Goal: Task Accomplishment & Management: Use online tool/utility

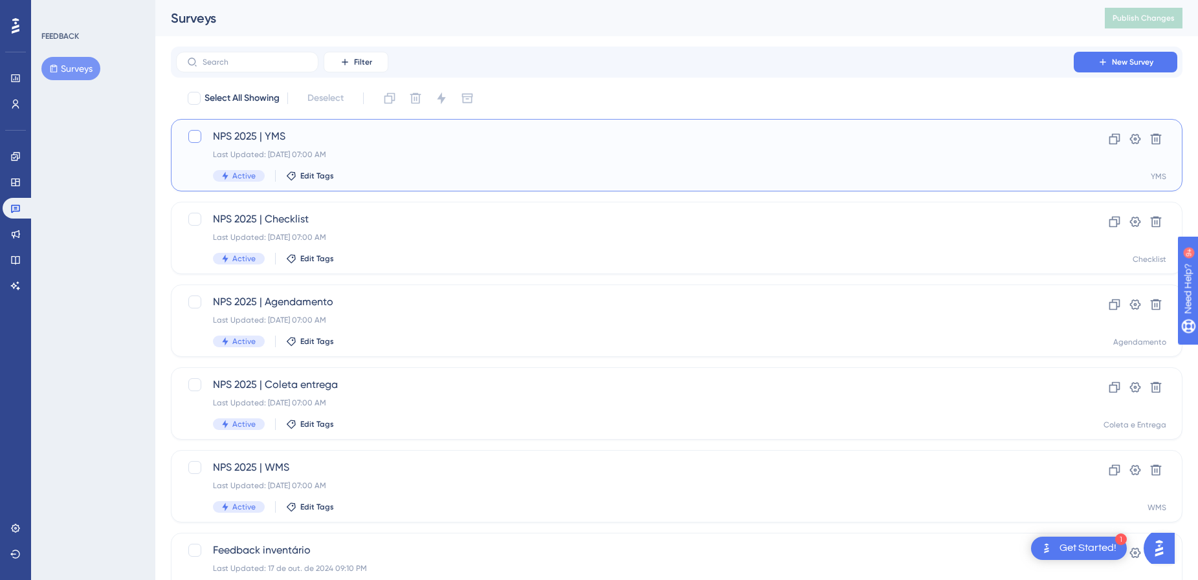
click at [198, 135] on div at bounding box center [194, 136] width 13 height 13
click at [201, 140] on div at bounding box center [194, 136] width 13 height 13
checkbox input "false"
click at [487, 152] on div "Last Updated: [DATE] 07:00 AM" at bounding box center [625, 154] width 824 height 10
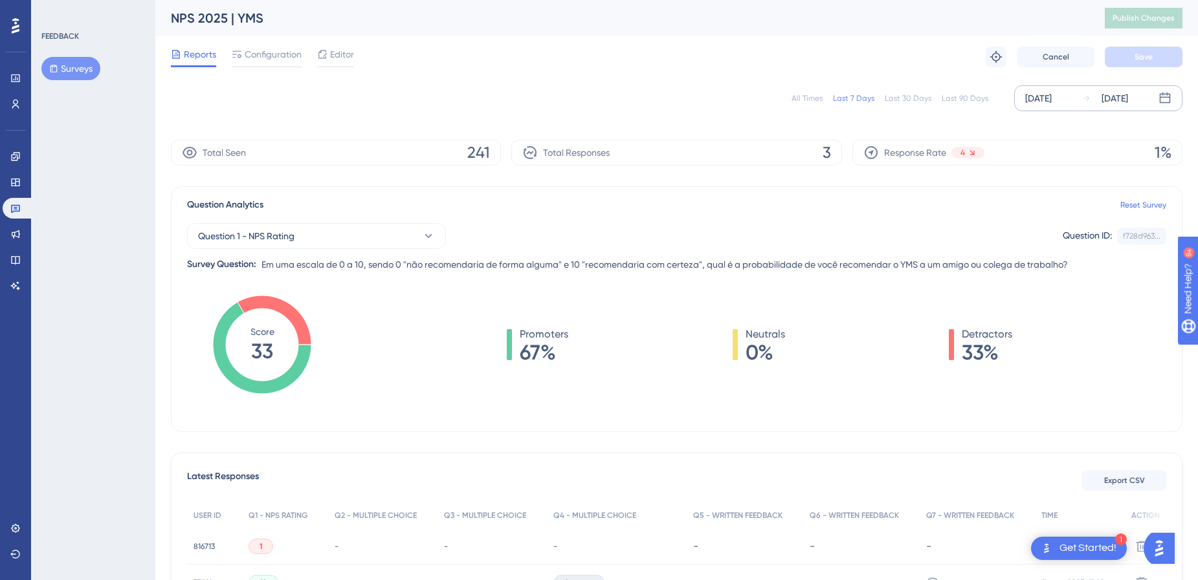
click at [1051, 96] on div "[DATE]" at bounding box center [1038, 99] width 27 height 16
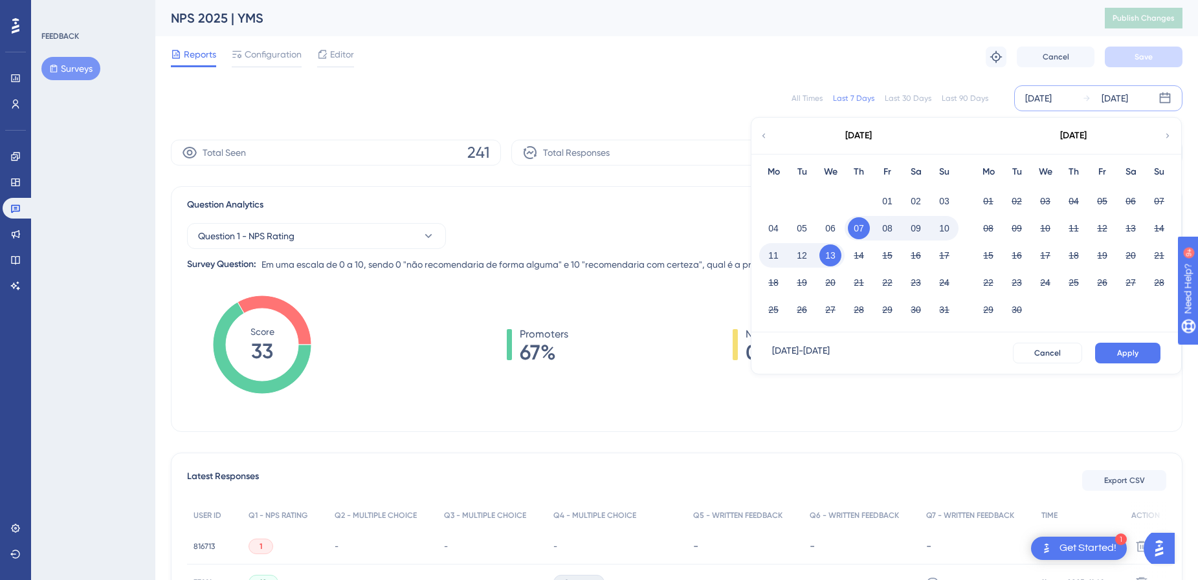
click at [760, 139] on icon at bounding box center [763, 136] width 9 height 12
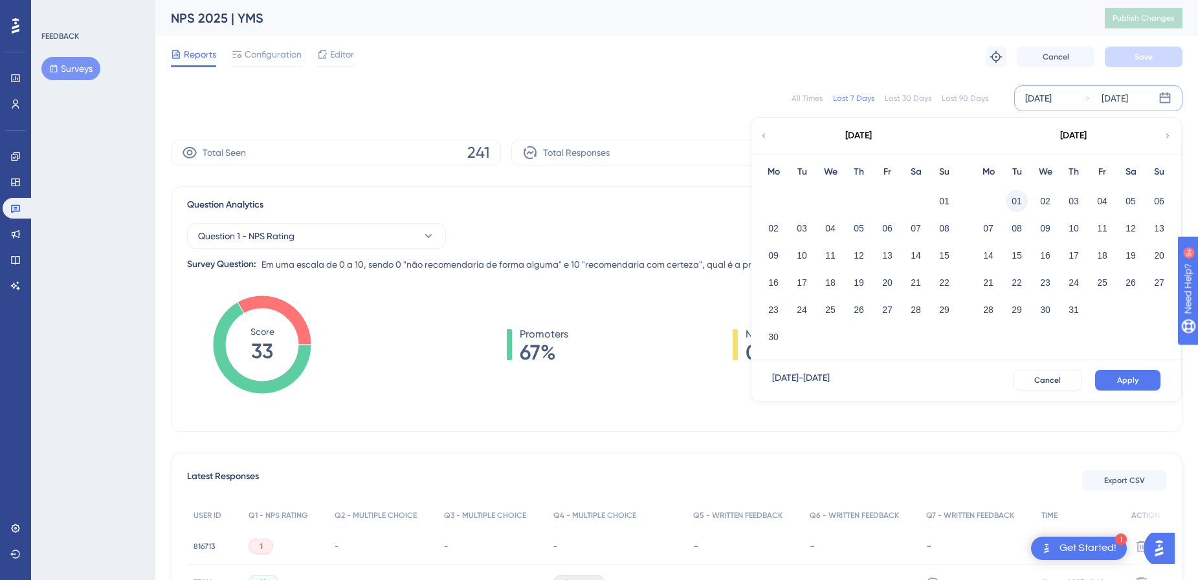
click at [1018, 207] on button "01" at bounding box center [1016, 201] width 22 height 22
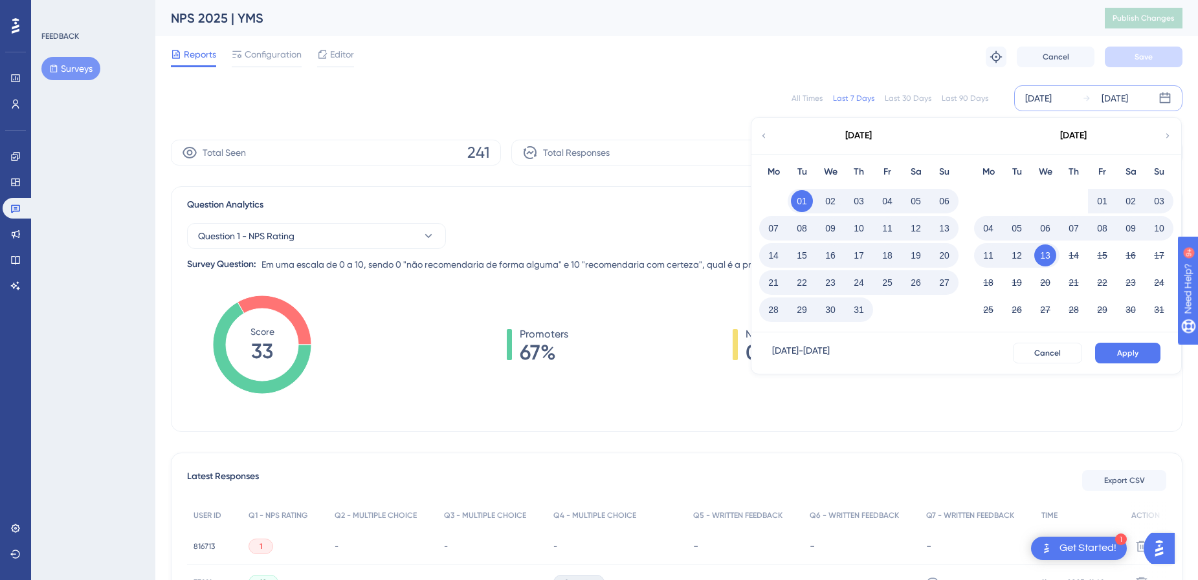
click at [856, 318] on button "31" at bounding box center [859, 310] width 22 height 22
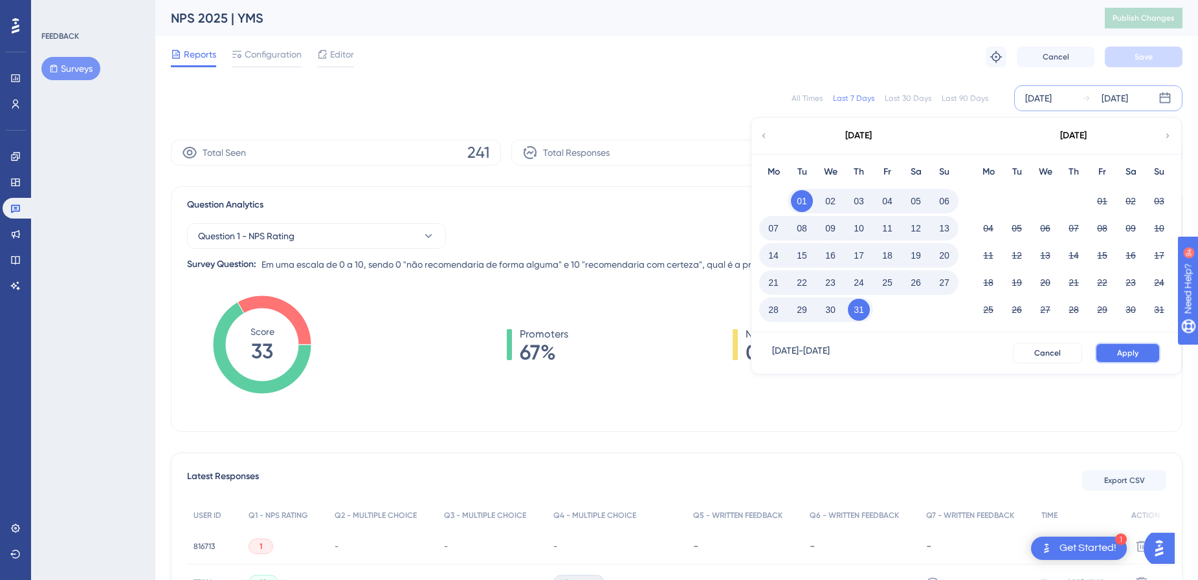
click at [1141, 355] on button "Apply" at bounding box center [1127, 353] width 65 height 21
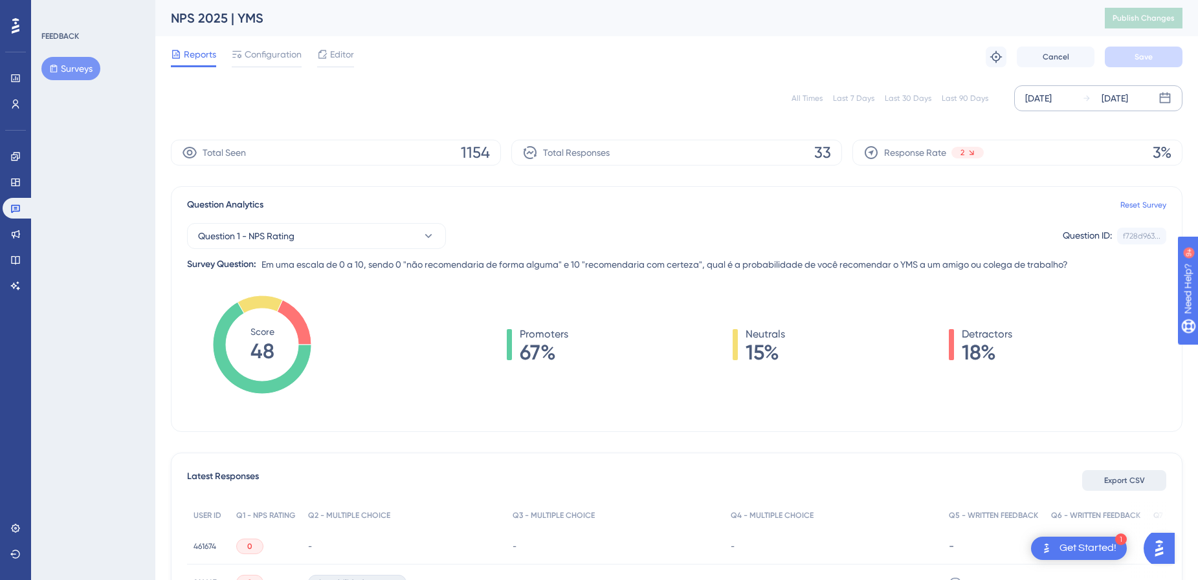
click at [1154, 480] on button "Export CSV" at bounding box center [1124, 480] width 84 height 21
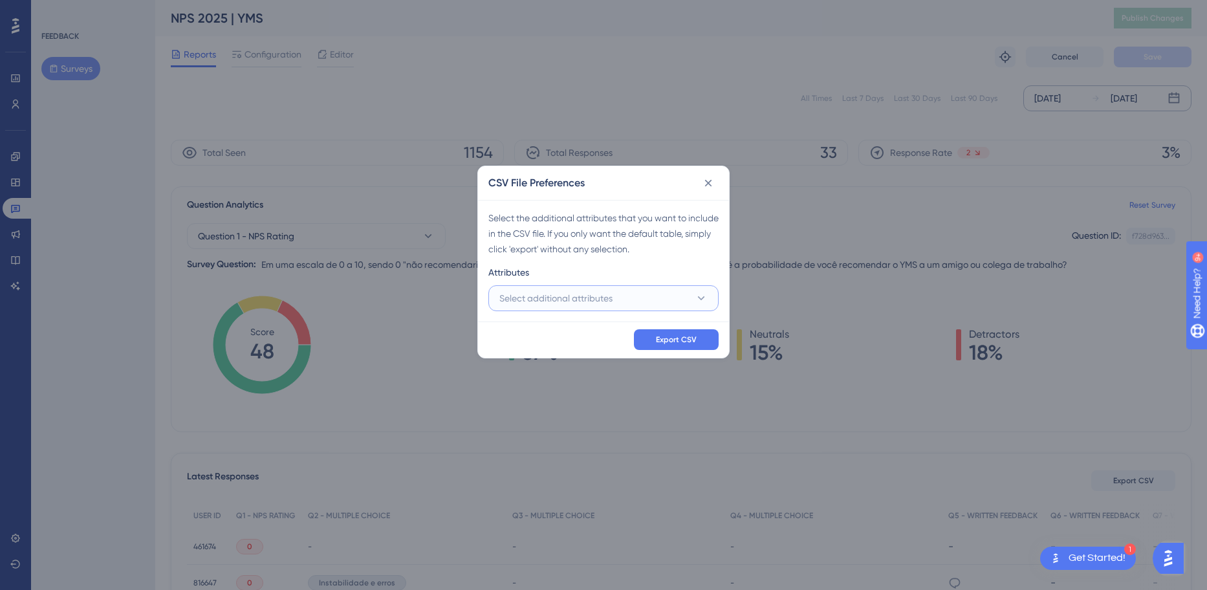
click at [631, 298] on button "Select additional attributes" at bounding box center [603, 298] width 230 height 26
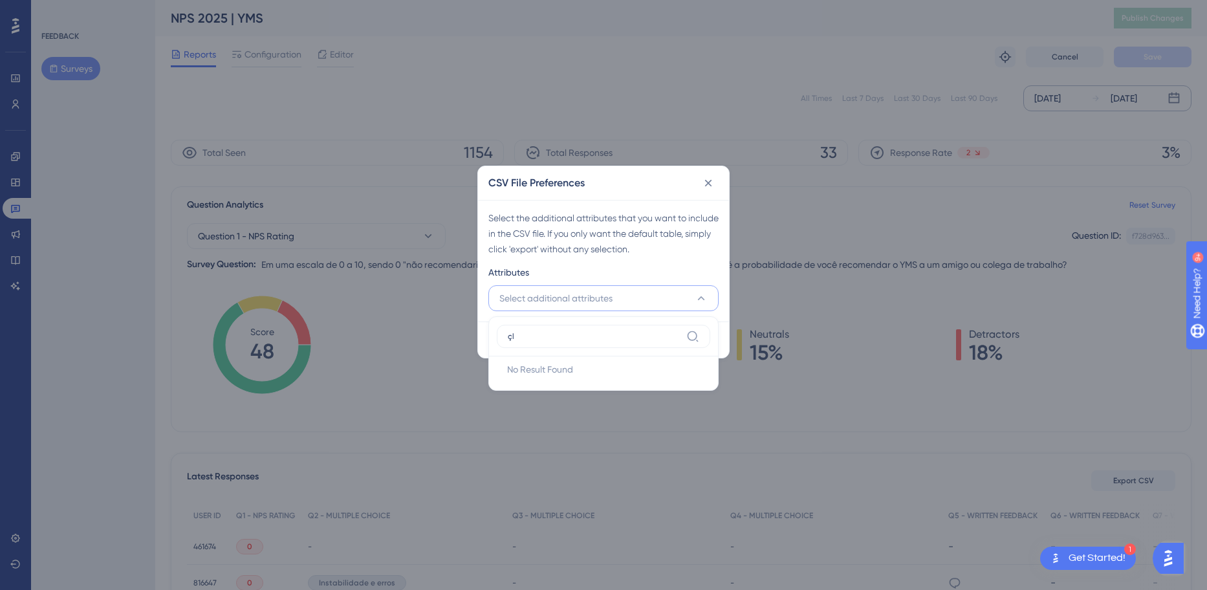
type input "ç"
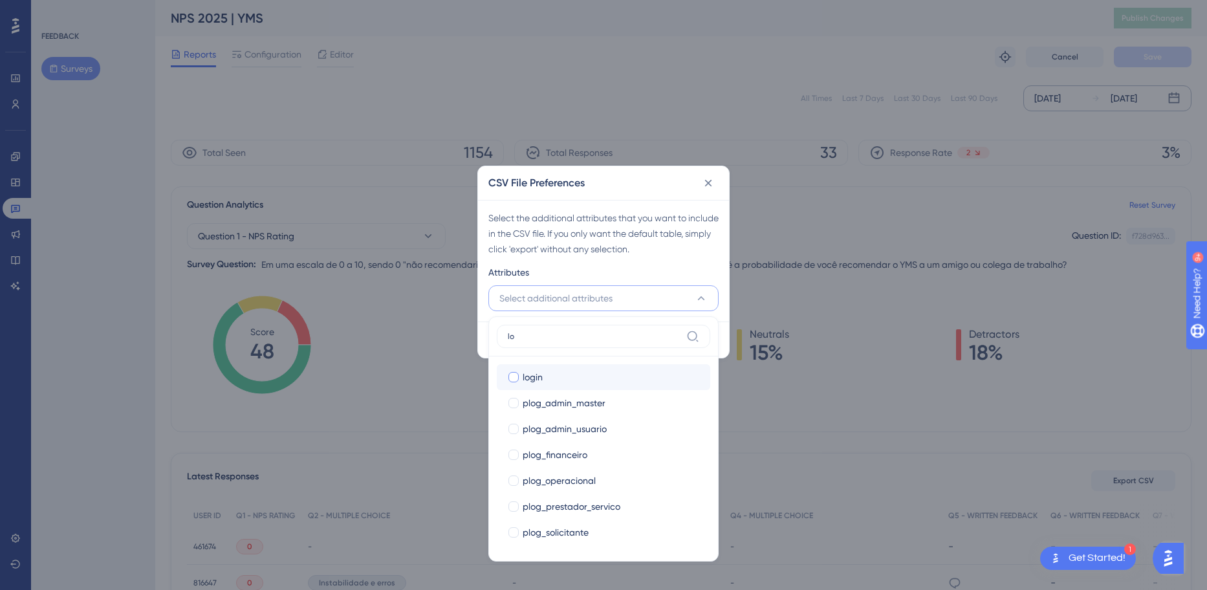
type input "lo"
click at [650, 380] on div "login" at bounding box center [611, 377] width 177 height 16
checkbox input "true"
click at [721, 327] on div "Export CSV" at bounding box center [603, 340] width 251 height 36
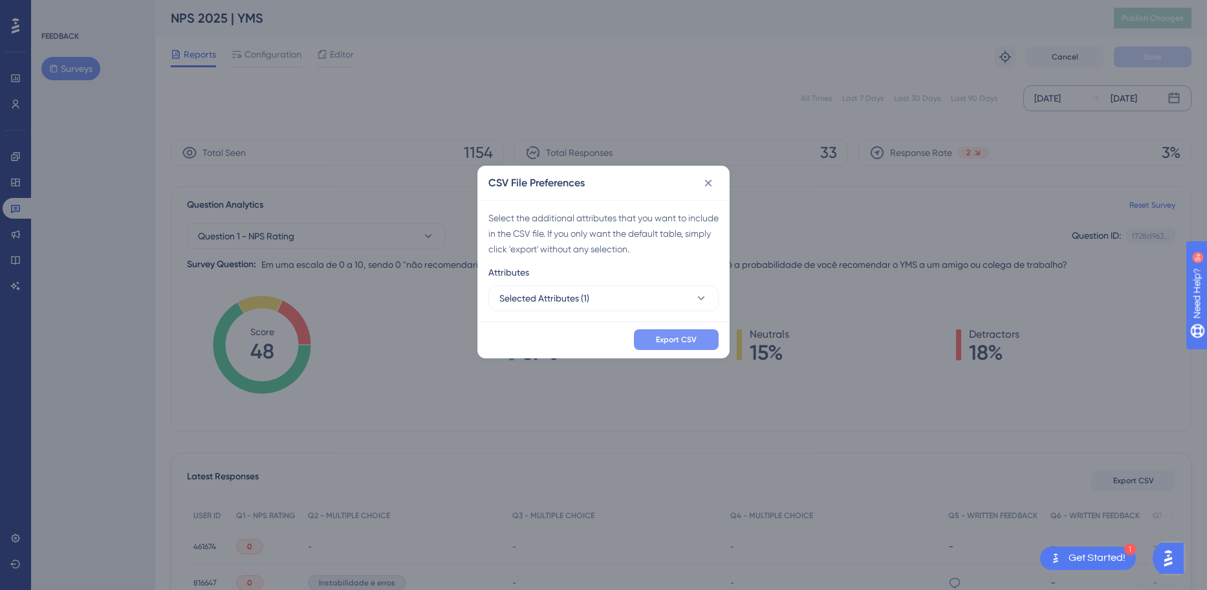
click at [670, 345] on button "Export CSV" at bounding box center [676, 339] width 85 height 21
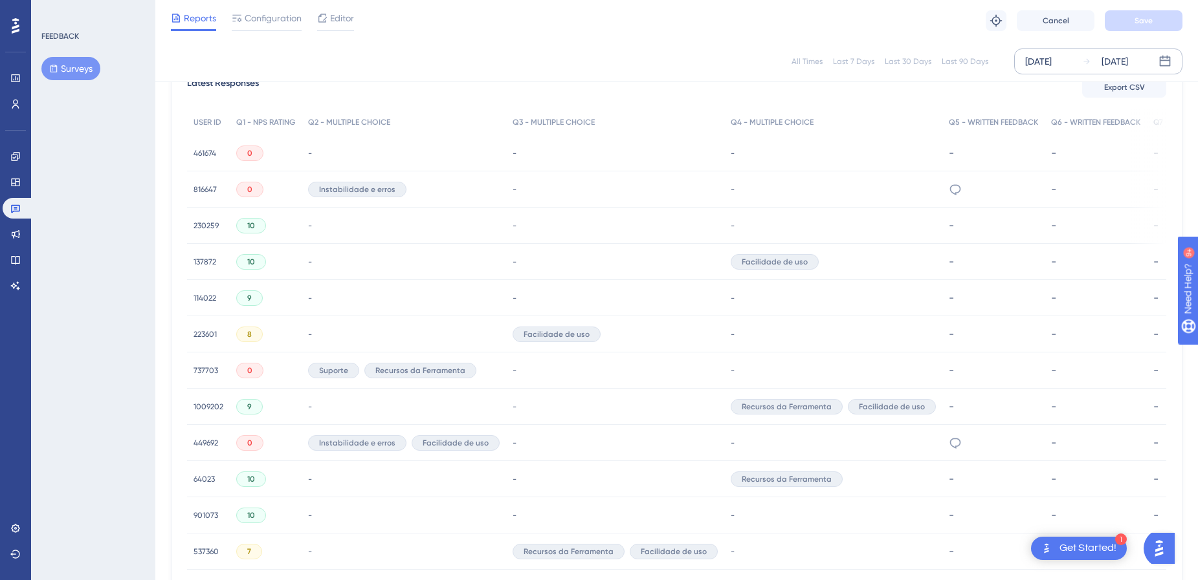
scroll to position [259, 0]
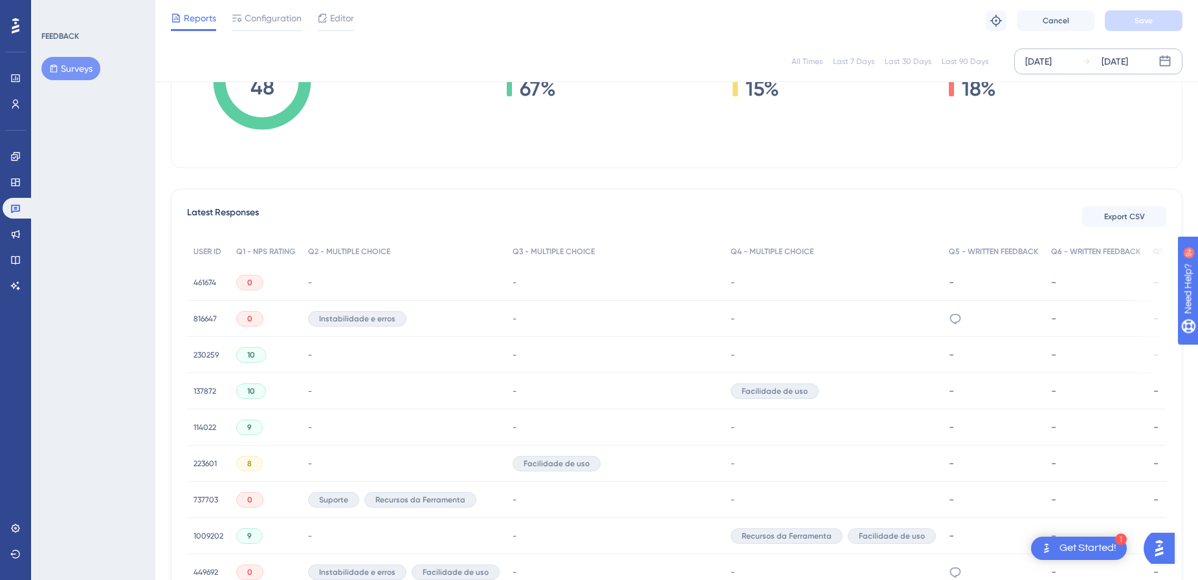
drag, startPoint x: 1075, startPoint y: 274, endPoint x: 1139, endPoint y: 272, distance: 63.4
click at [0, 0] on div "461674 461674 0 - - - - - - [DATE] 8:08 [DATE] 8:08 Delete" at bounding box center [0, 0] width 0 height 0
click at [784, 274] on div "-" at bounding box center [833, 283] width 218 height 36
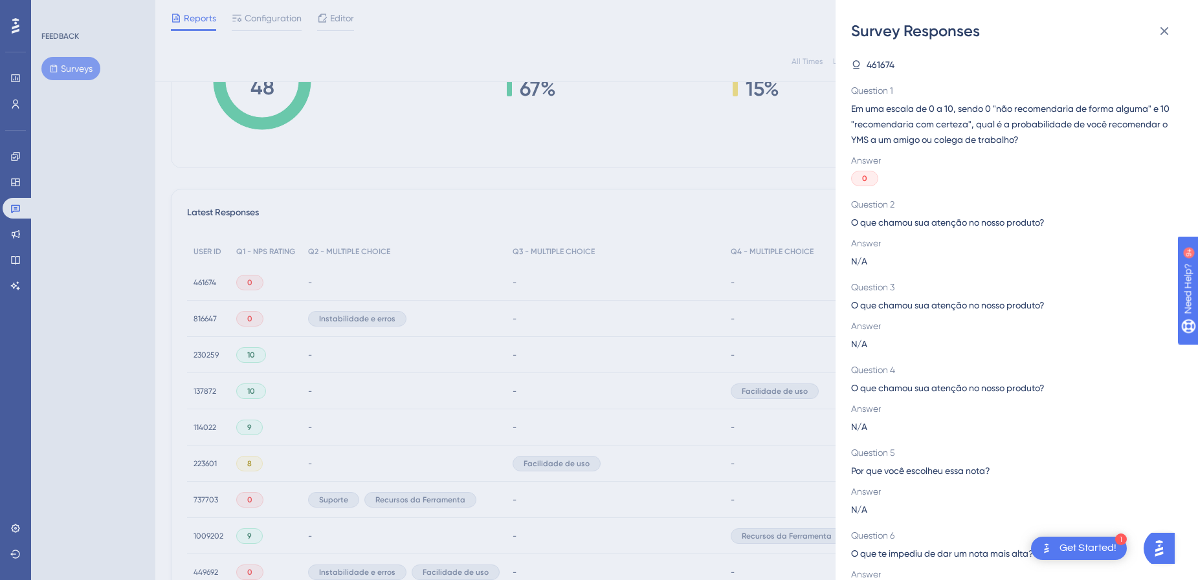
click at [485, 281] on div "Survey Responses 461674 Question 1 Em uma escala de 0 a 10, sendo 0 "não recome…" at bounding box center [599, 290] width 1198 height 580
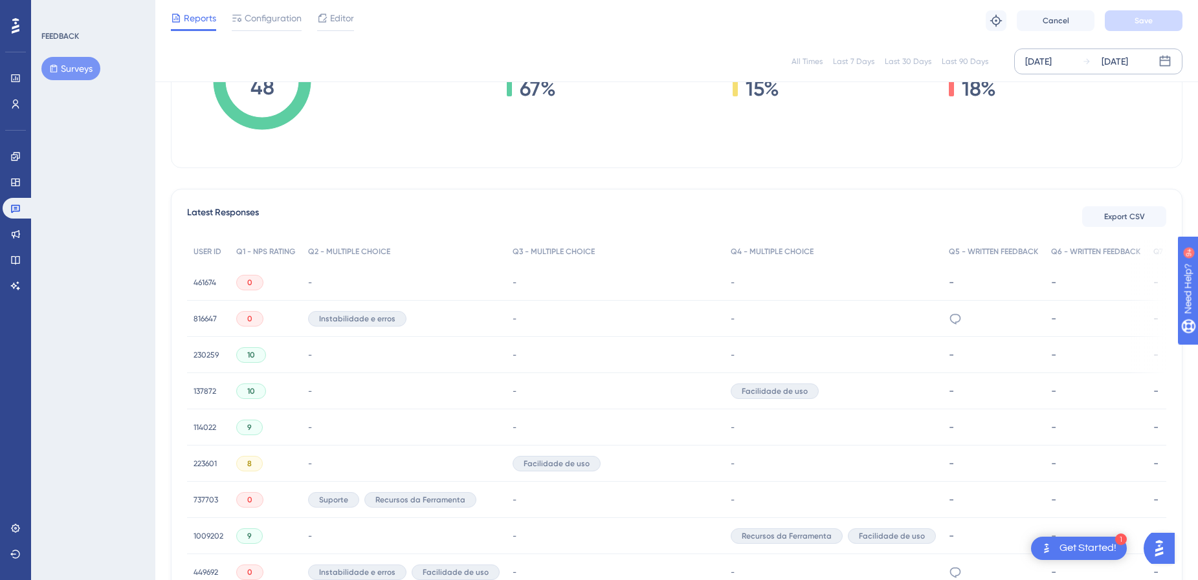
click at [655, 278] on div "-" at bounding box center [615, 283] width 218 height 36
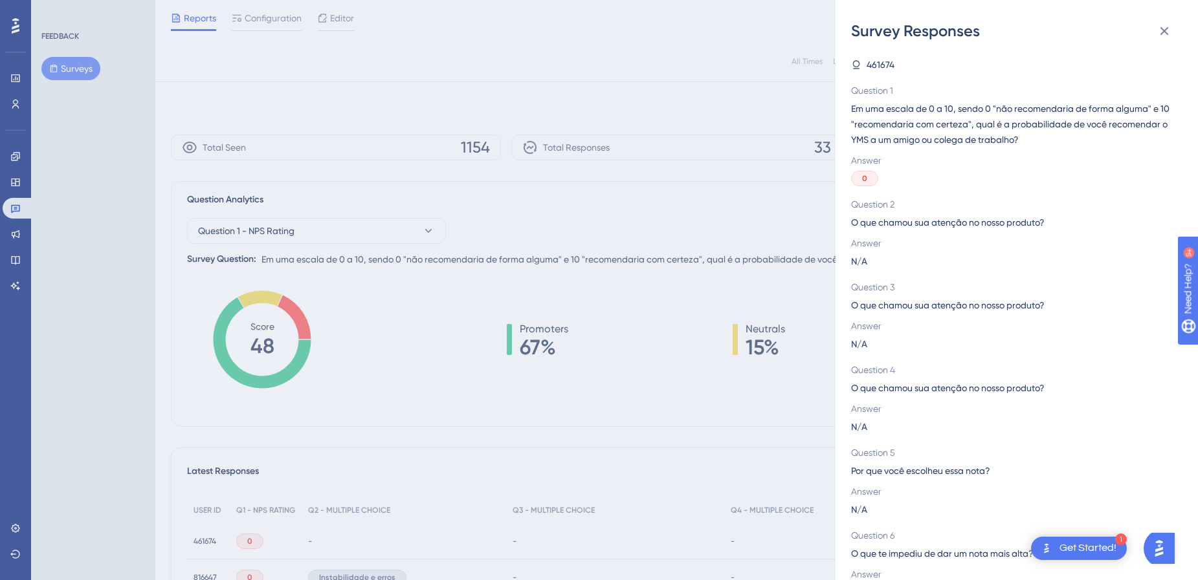
scroll to position [194, 0]
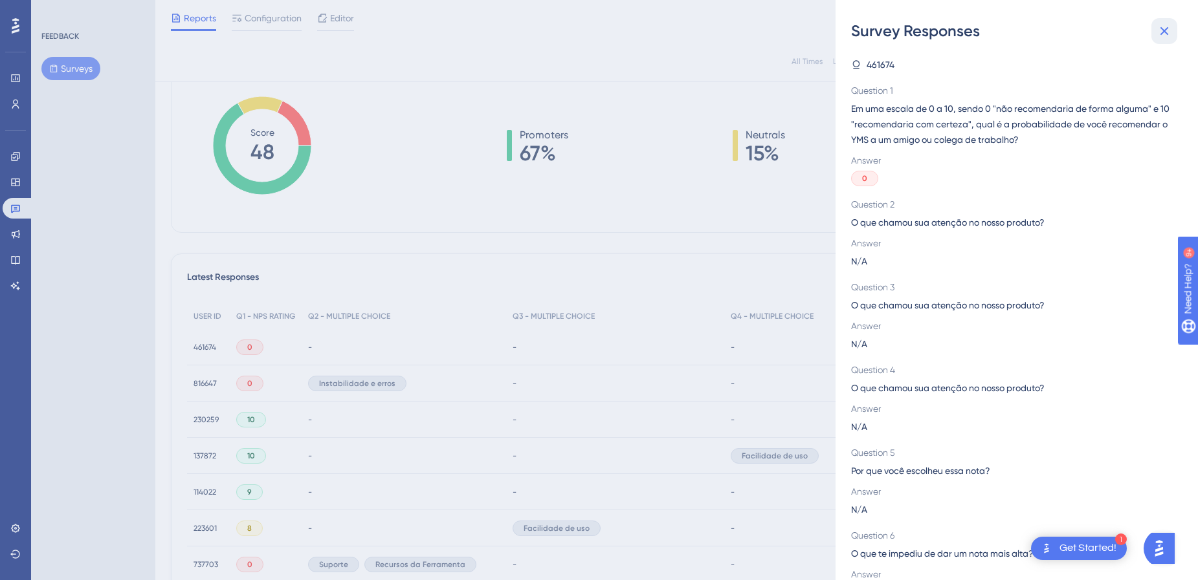
click at [1170, 27] on icon at bounding box center [1164, 31] width 16 height 16
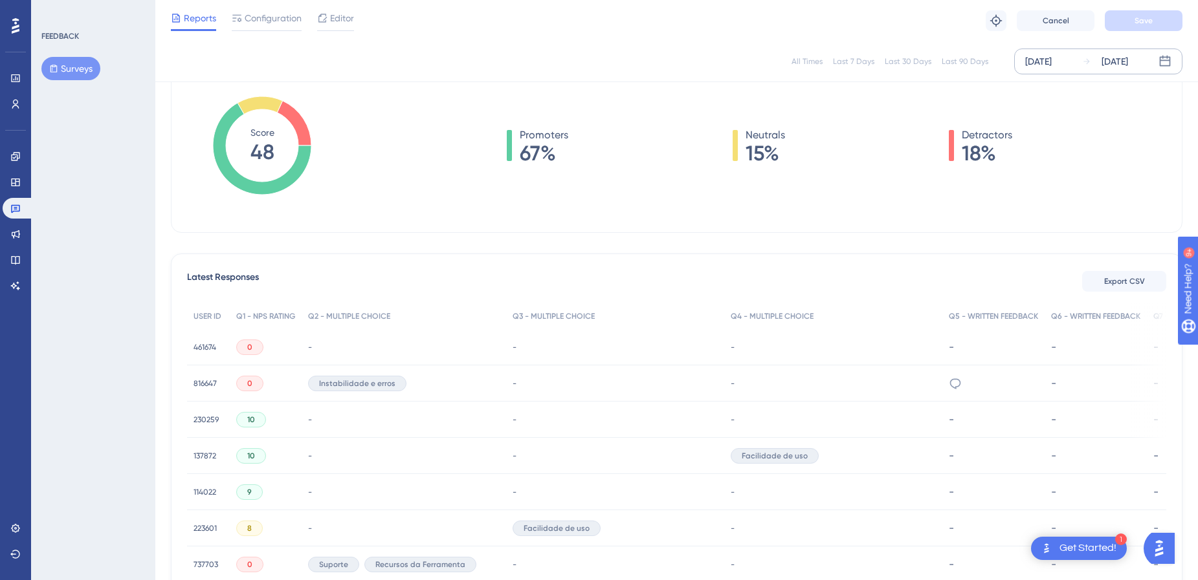
click at [1082, 348] on div "-" at bounding box center [1095, 347] width 89 height 12
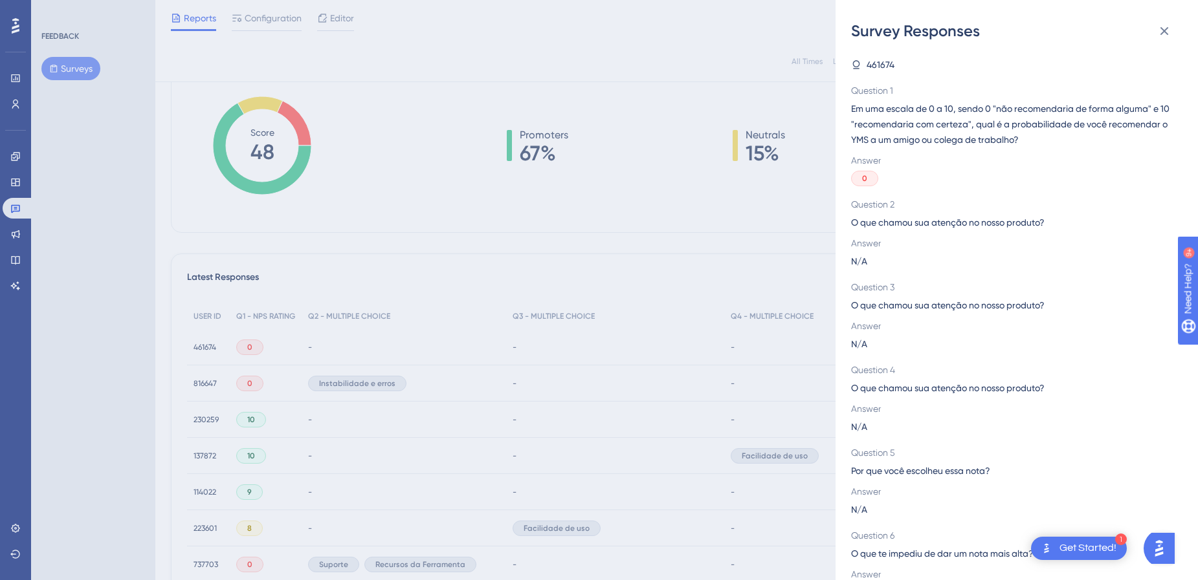
click at [777, 268] on div "Survey Responses 461674 Question 1 Em uma escala de 0 a 10, sendo 0 "não recome…" at bounding box center [599, 290] width 1198 height 580
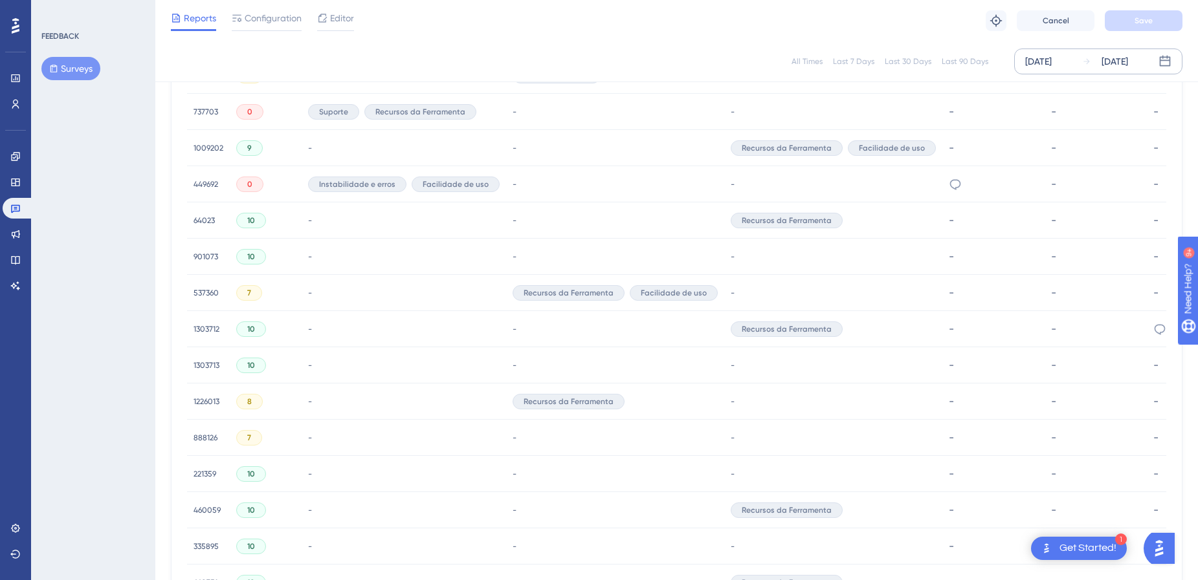
scroll to position [797, 0]
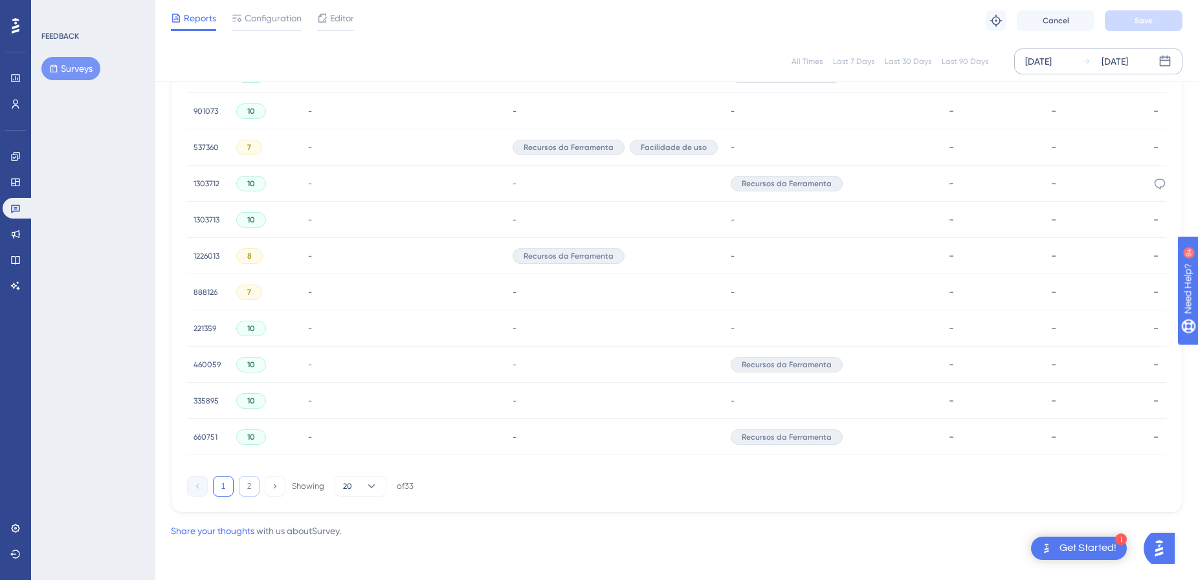
click at [247, 494] on button "2" at bounding box center [249, 486] width 21 height 21
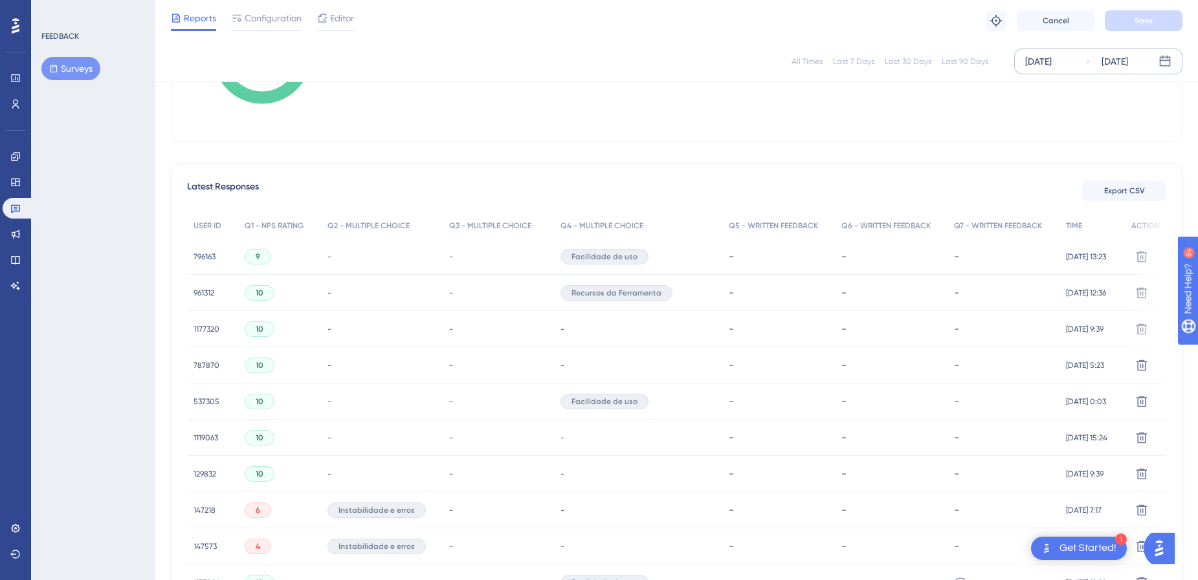
scroll to position [543, 0]
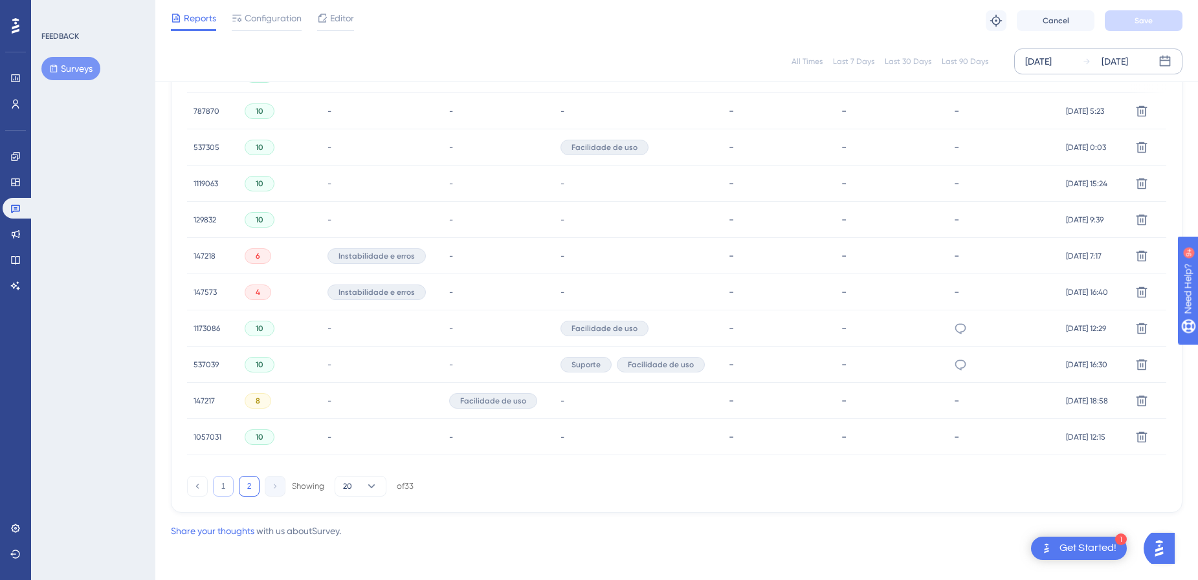
click at [224, 490] on button "1" at bounding box center [223, 486] width 21 height 21
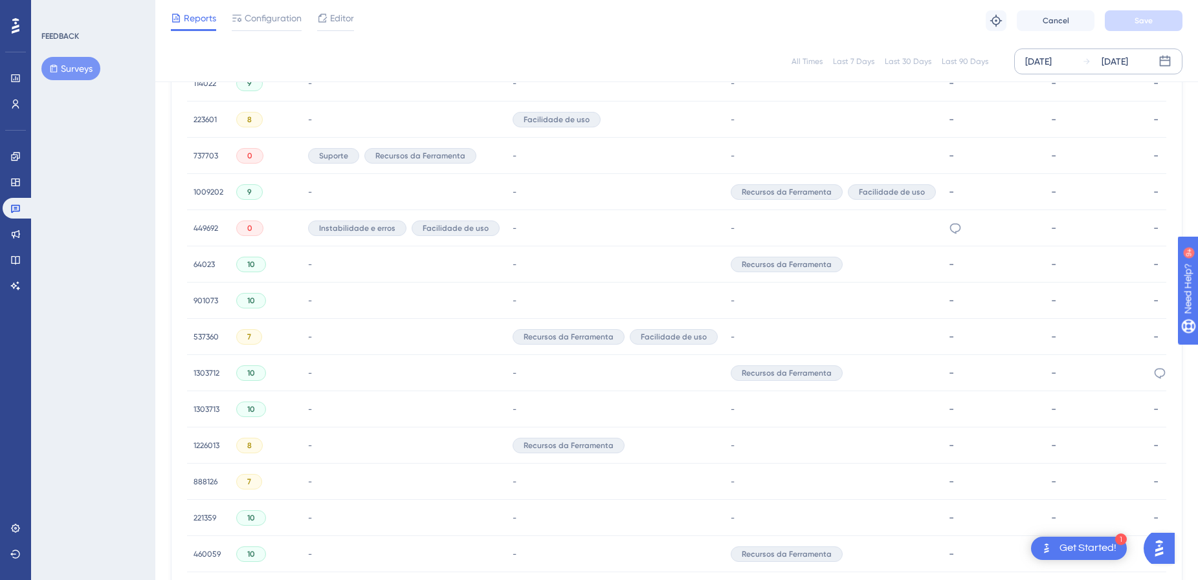
scroll to position [797, 0]
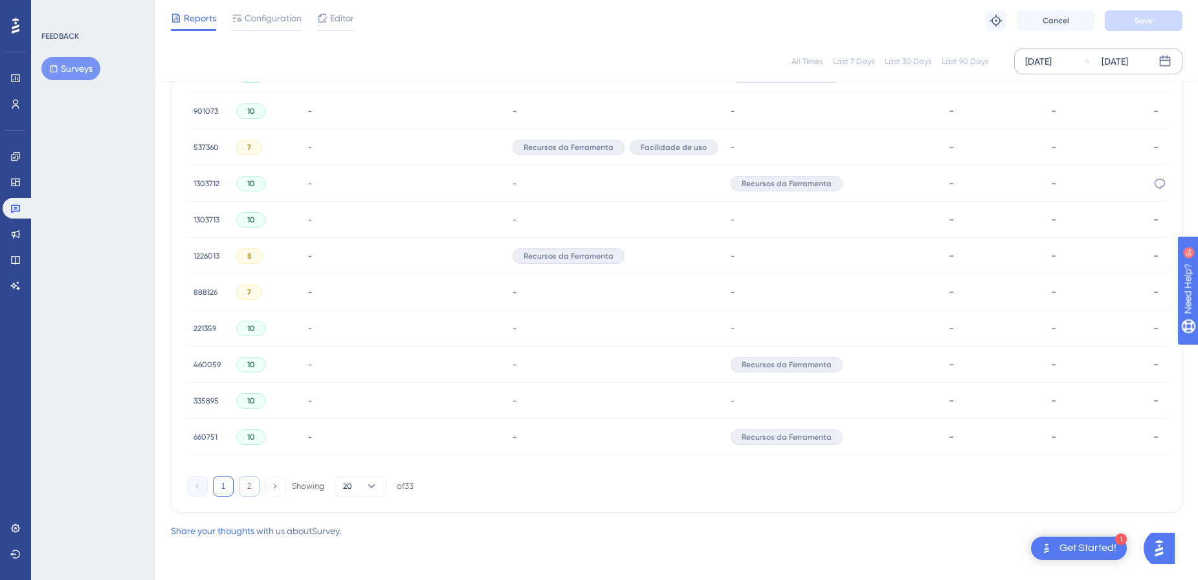
click at [246, 490] on button "2" at bounding box center [249, 486] width 21 height 21
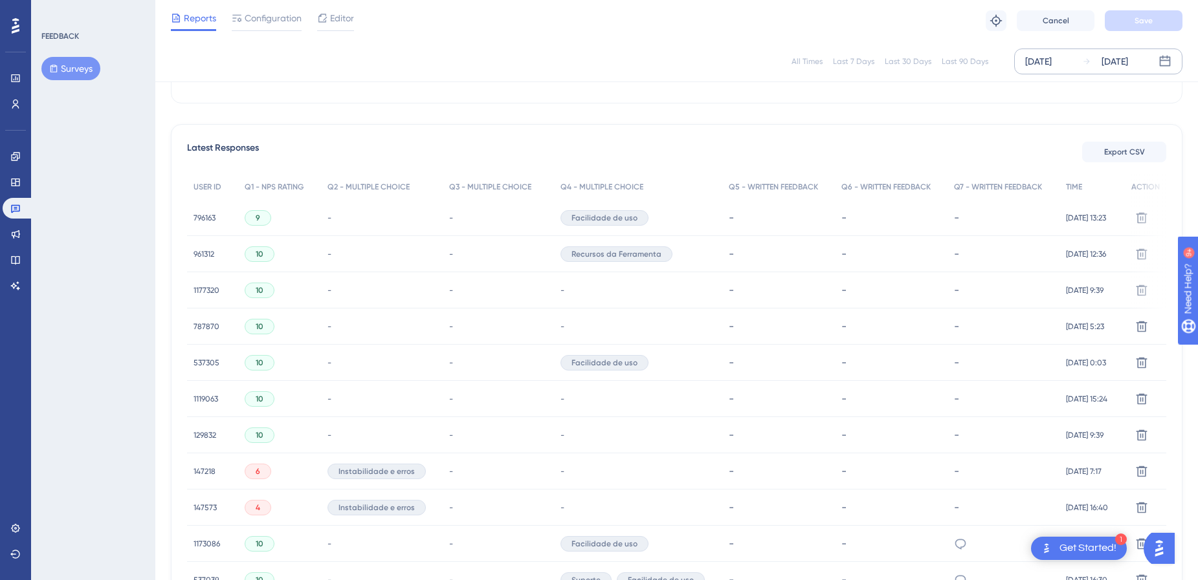
scroll to position [543, 0]
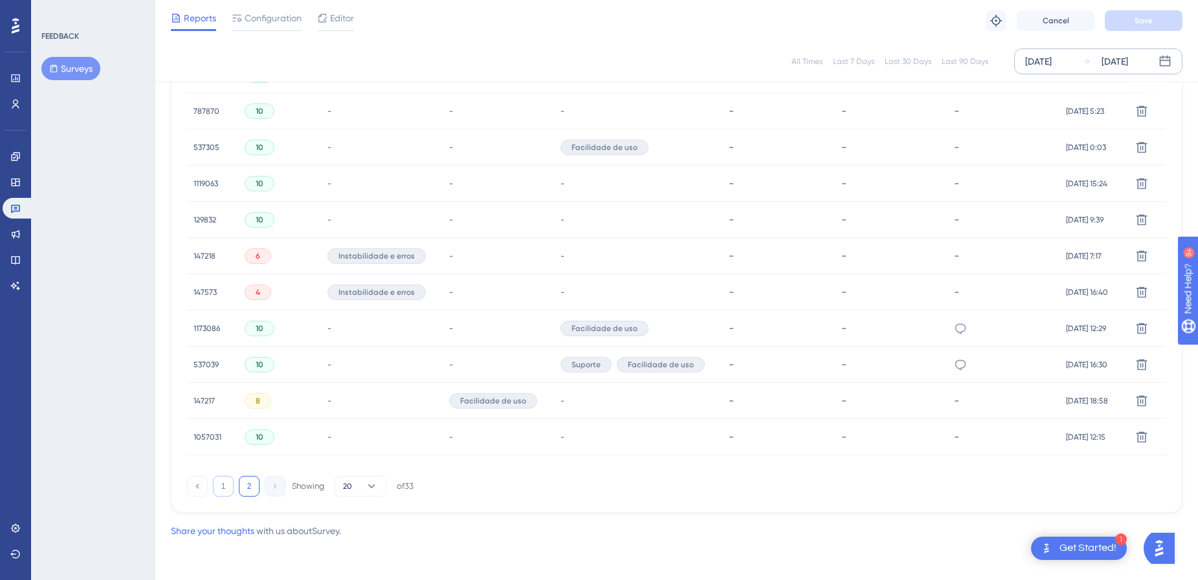
click at [225, 490] on button "1" at bounding box center [223, 486] width 21 height 21
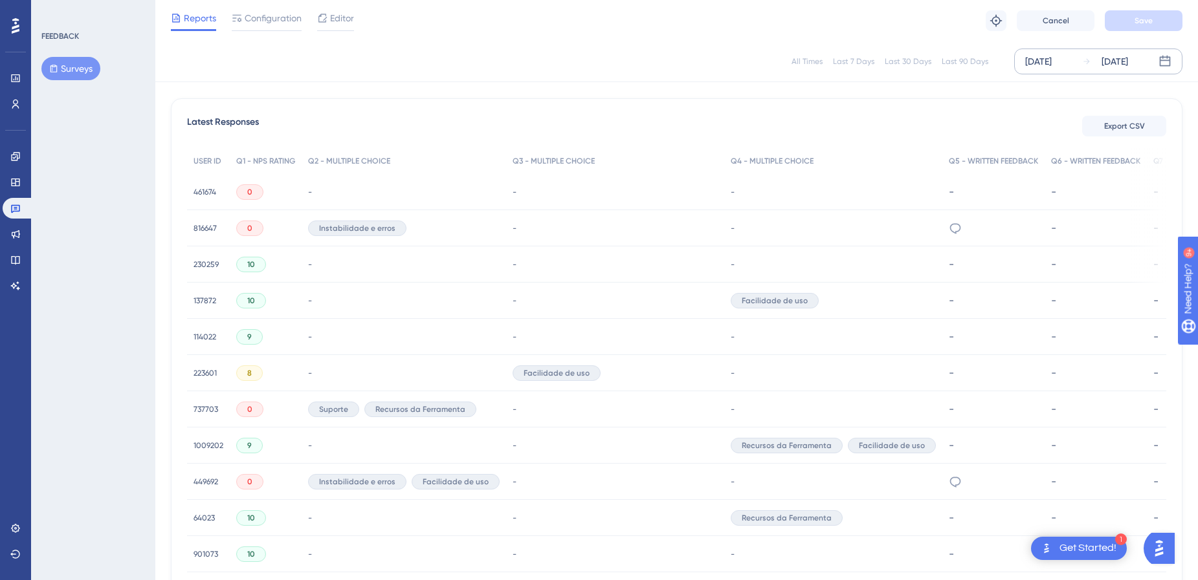
scroll to position [91, 0]
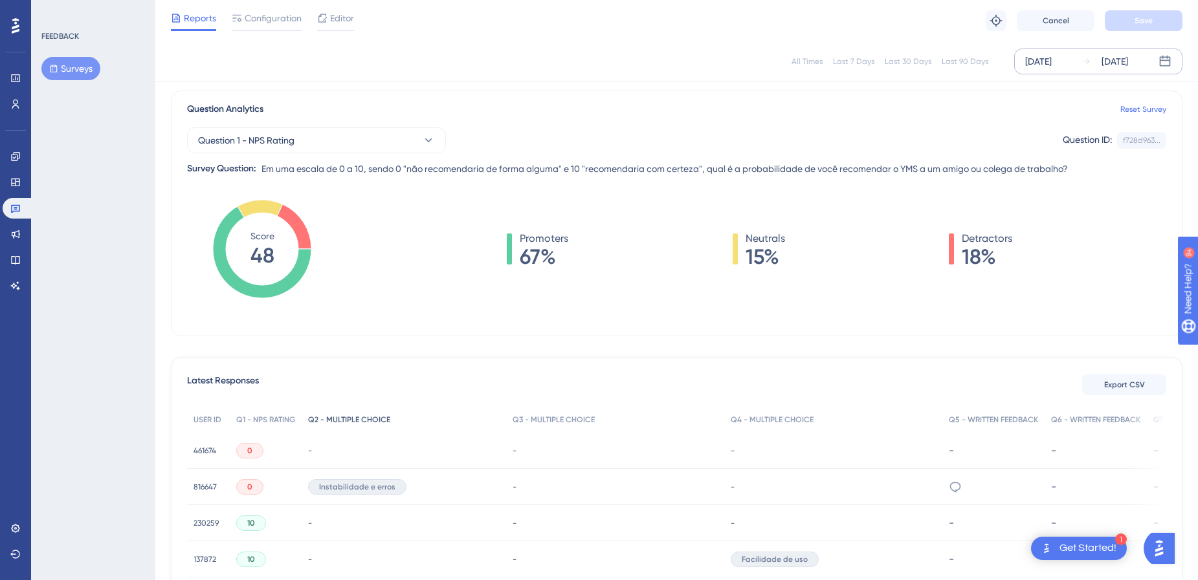
click at [367, 422] on span "Q2 - MULTIPLE CHOICE" at bounding box center [349, 420] width 82 height 10
click at [524, 421] on span "Q3 - MULTIPLE CHOICE" at bounding box center [553, 420] width 82 height 10
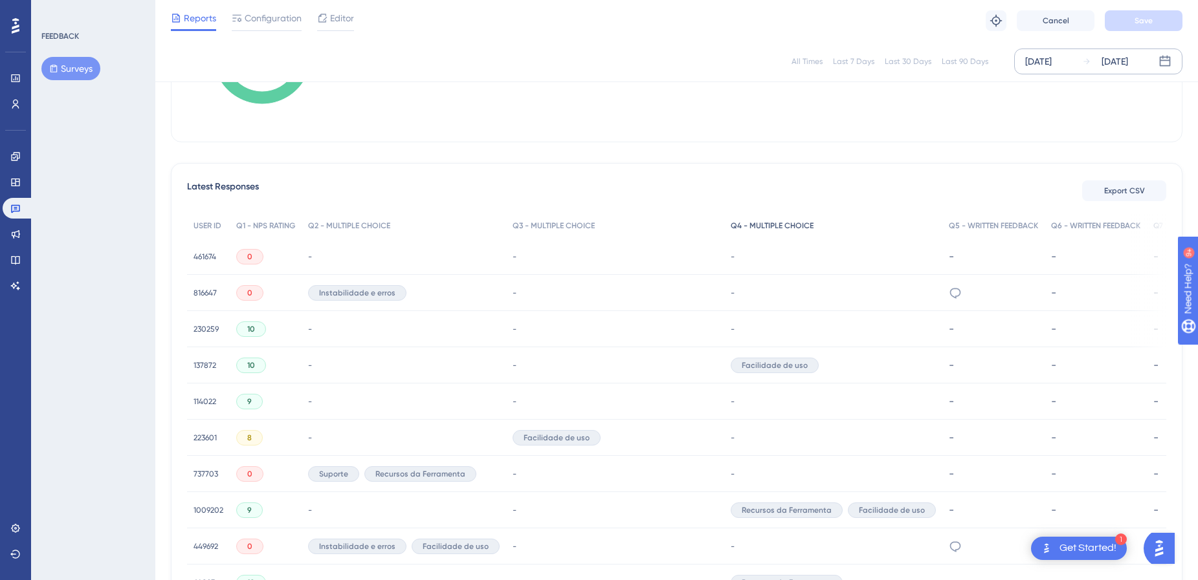
scroll to position [155, 0]
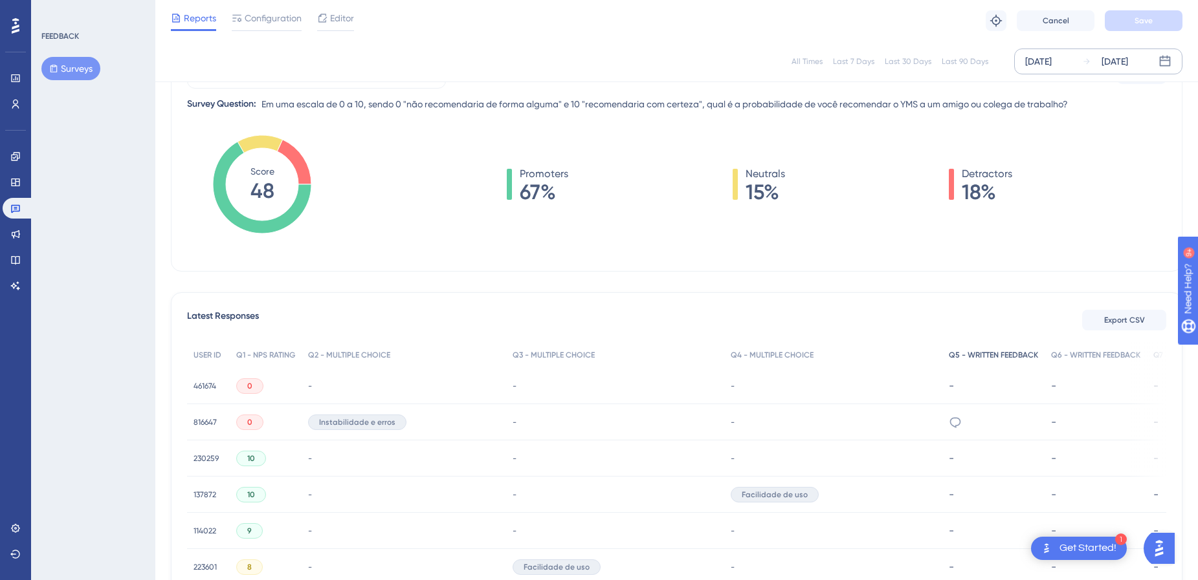
click at [994, 356] on span "Q5 - WRITTEN FEEDBACK" at bounding box center [992, 355] width 89 height 10
click at [1095, 363] on div "Q6 - WRITTEN FEEDBACK" at bounding box center [1095, 355] width 102 height 27
click at [1157, 356] on span "Q7 - WRITTEN FEEDBACK" at bounding box center [1197, 355] width 88 height 10
click at [1158, 356] on span "Q7 - WRITTEN FEEDBACK" at bounding box center [1197, 355] width 88 height 10
click at [1146, 356] on div "Q7 - WRITTEN FEEDBACK" at bounding box center [1196, 355] width 101 height 27
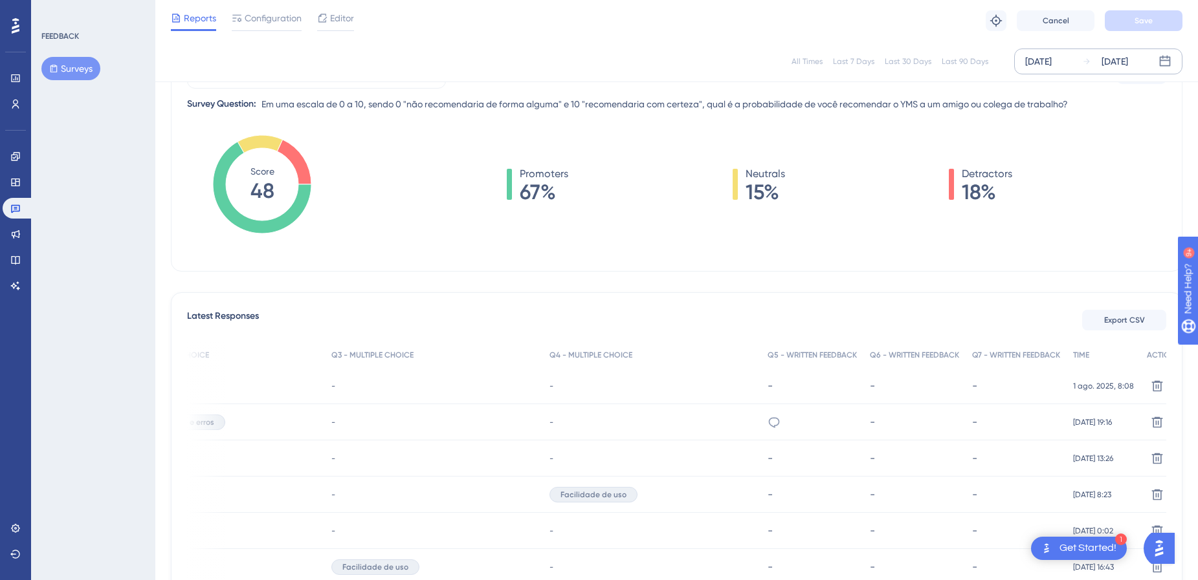
scroll to position [155, 10]
click at [968, 381] on div "-" at bounding box center [1012, 386] width 88 height 12
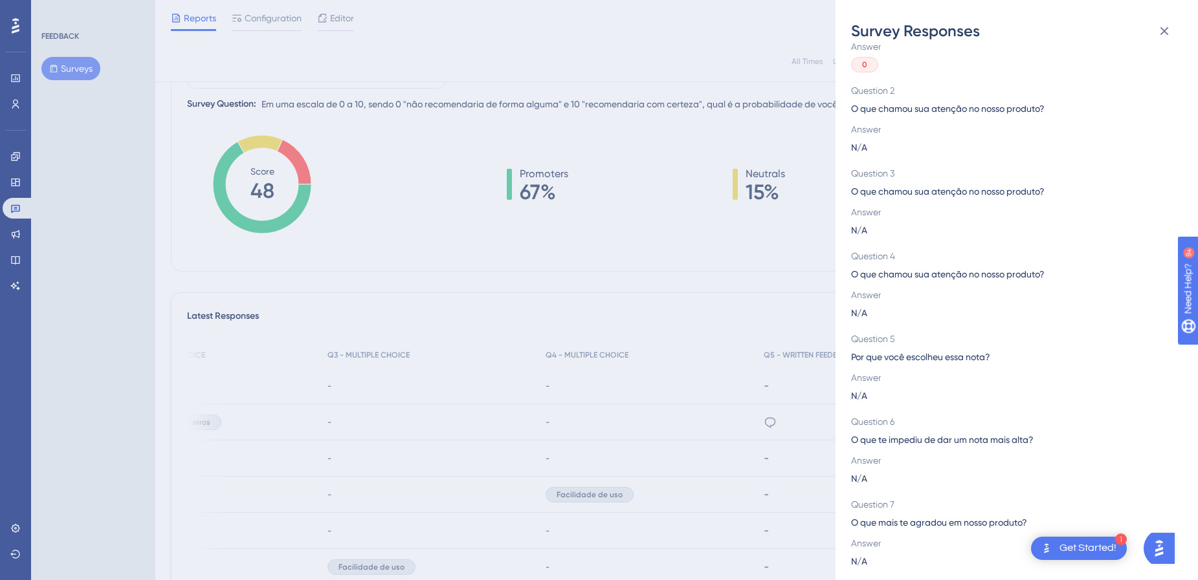
scroll to position [0, 0]
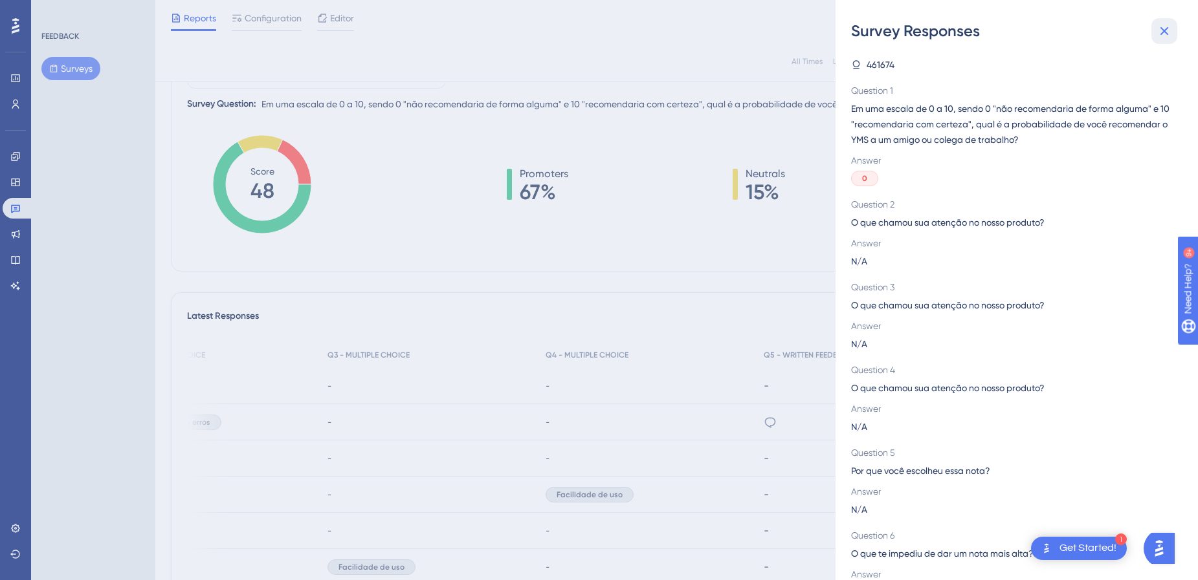
click at [1171, 24] on icon at bounding box center [1164, 31] width 16 height 16
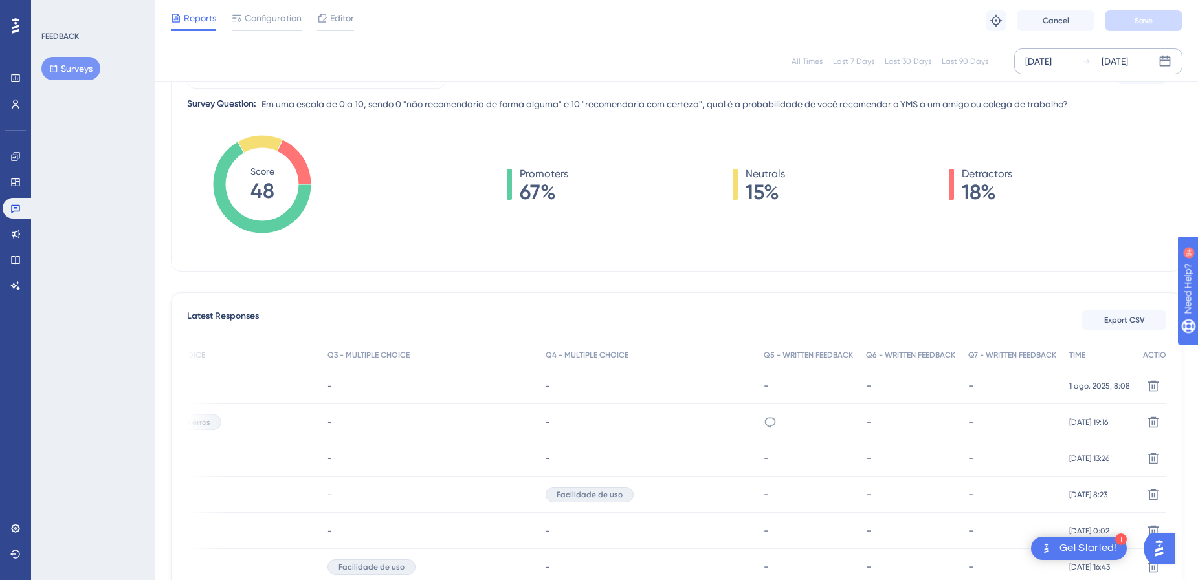
click at [800, 412] on div "porque sim!" at bounding box center [808, 422] width 102 height 36
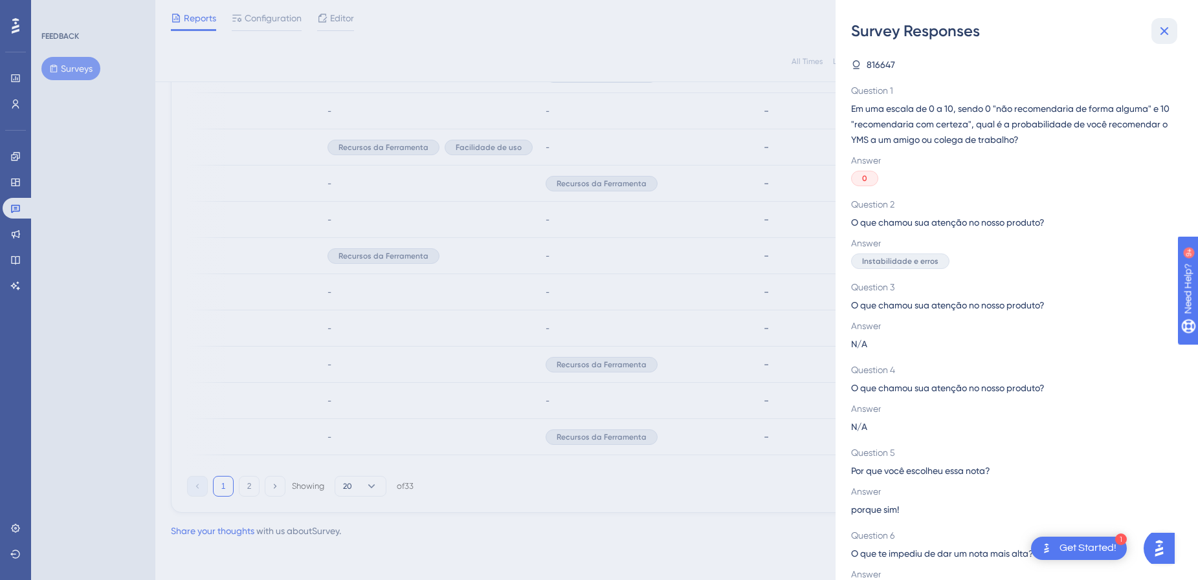
click at [1167, 35] on icon at bounding box center [1164, 31] width 16 height 16
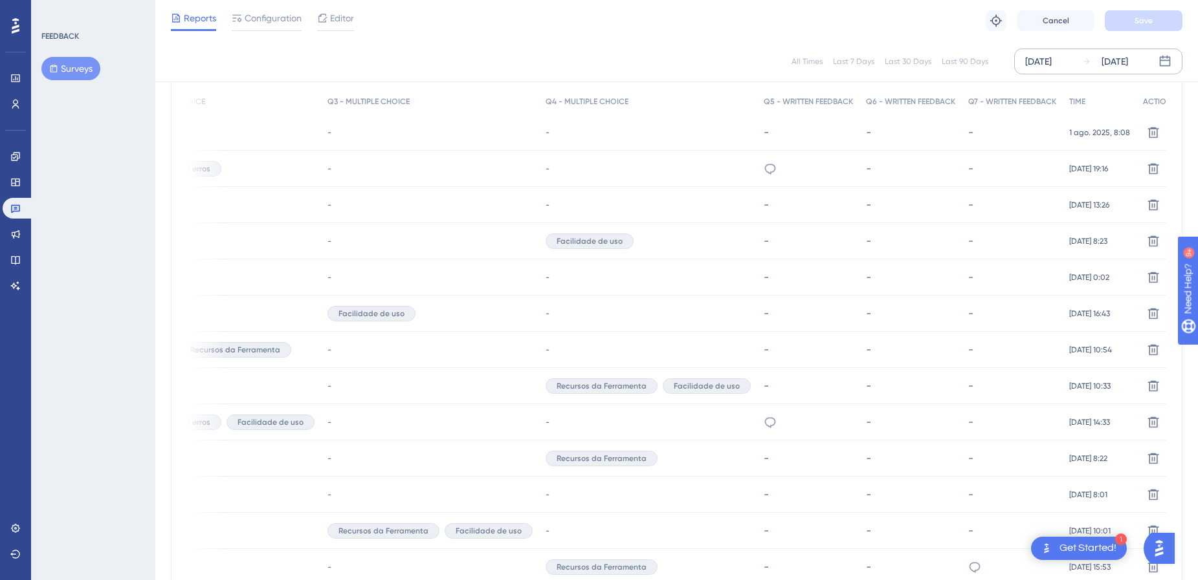
scroll to position [85, 10]
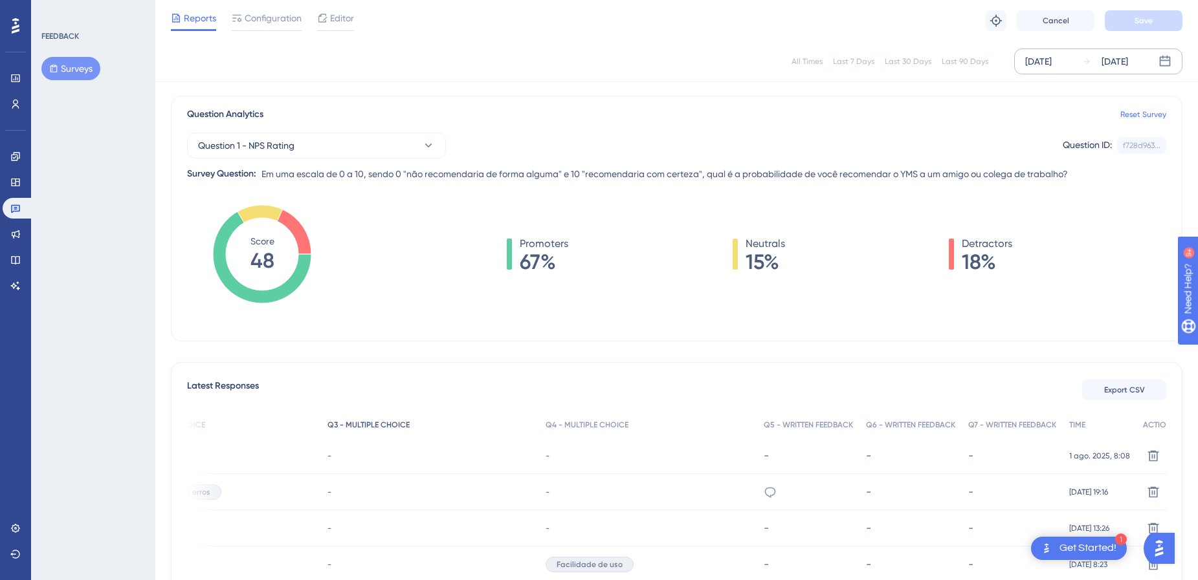
click at [327, 417] on div "Q3 - MULTIPLE CHOICE" at bounding box center [430, 425] width 218 height 27
click at [321, 442] on div "-" at bounding box center [430, 456] width 218 height 36
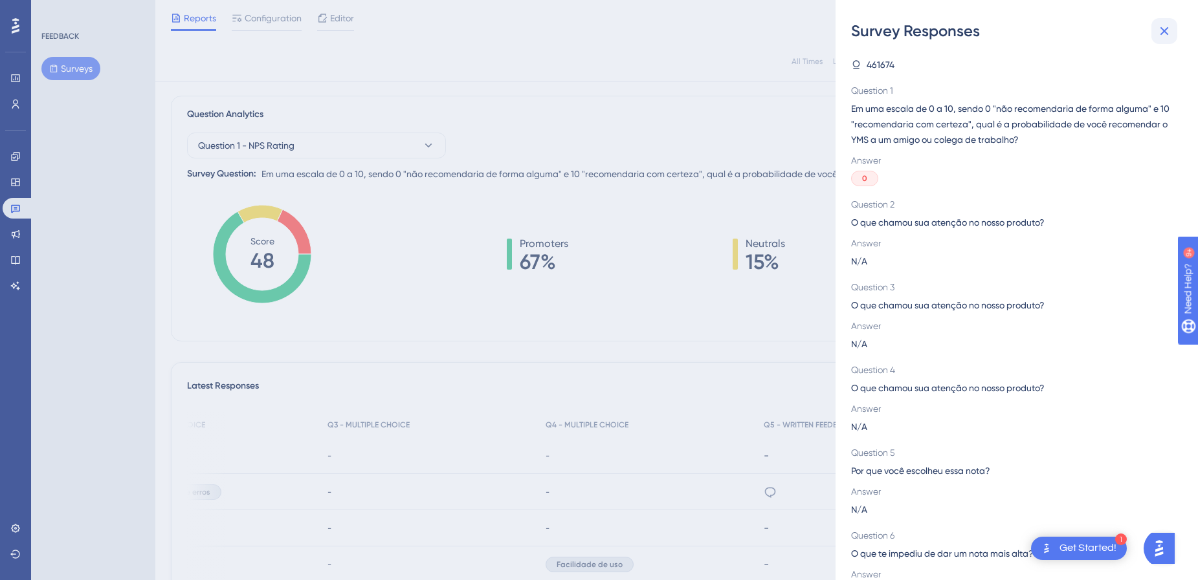
click at [1168, 21] on button at bounding box center [1164, 31] width 26 height 26
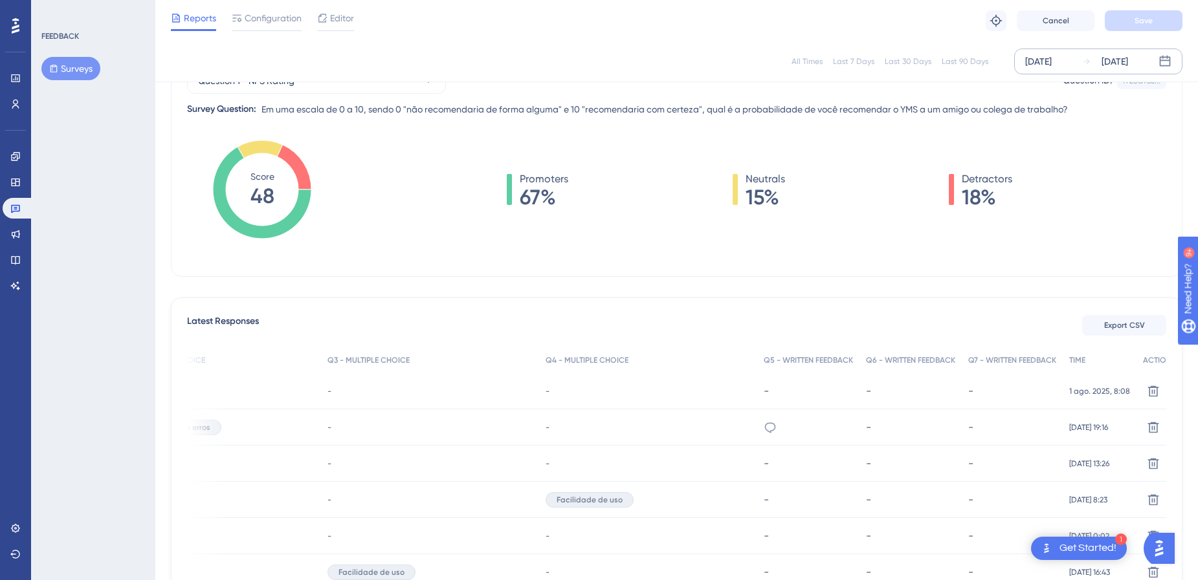
scroll to position [0, 0]
